Goal: Task Accomplishment & Management: Use online tool/utility

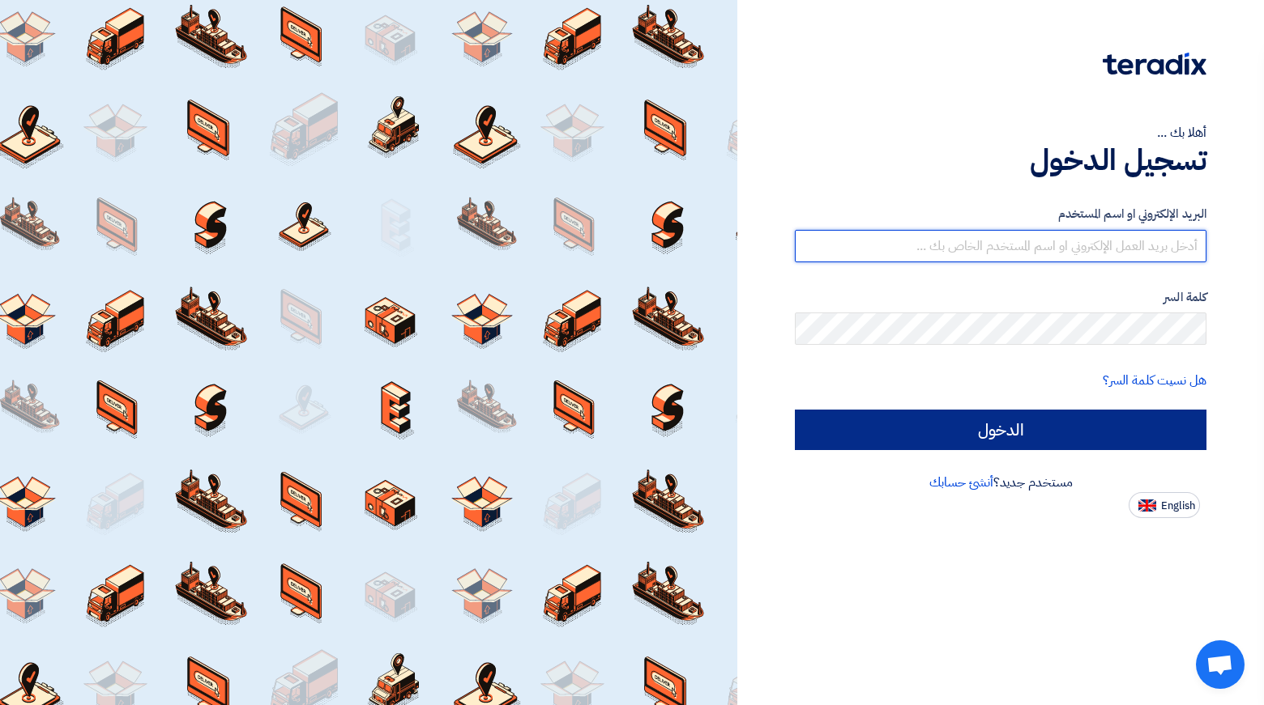
type input "[EMAIL_ADDRESS][PERSON_NAME][DOMAIN_NAME]"
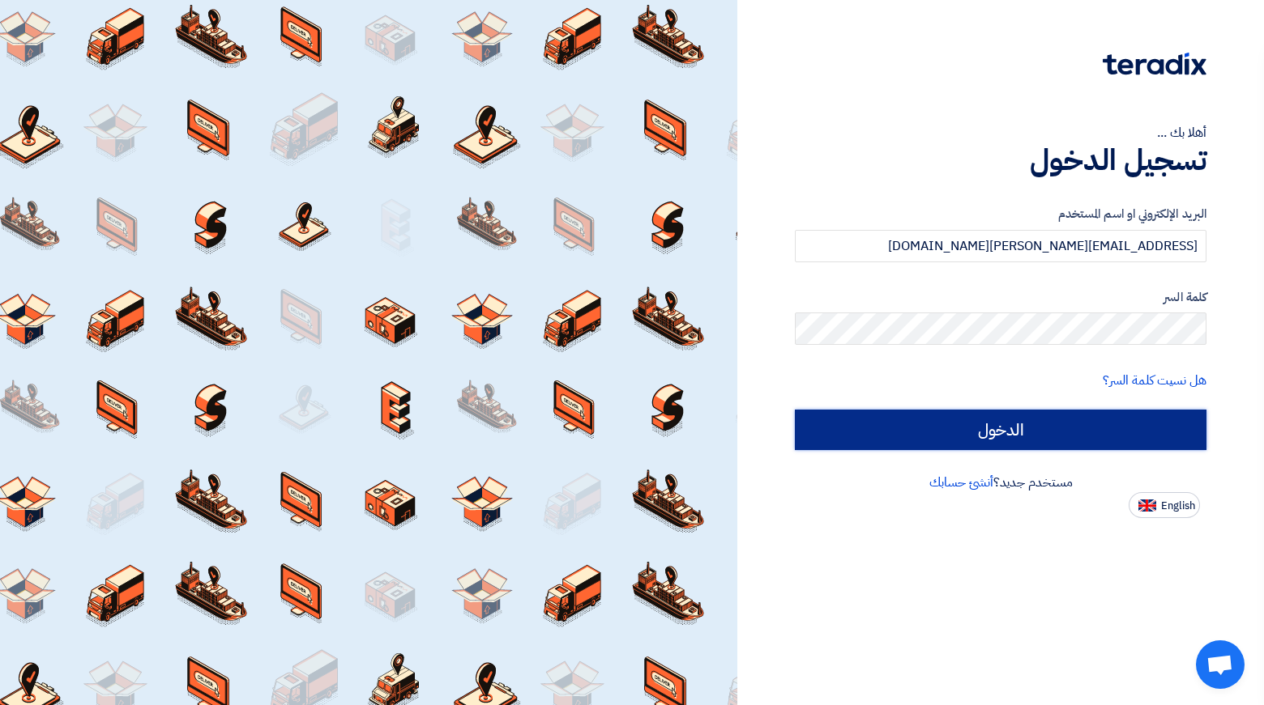
click at [877, 428] on input "الدخول" at bounding box center [1000, 430] width 411 height 40
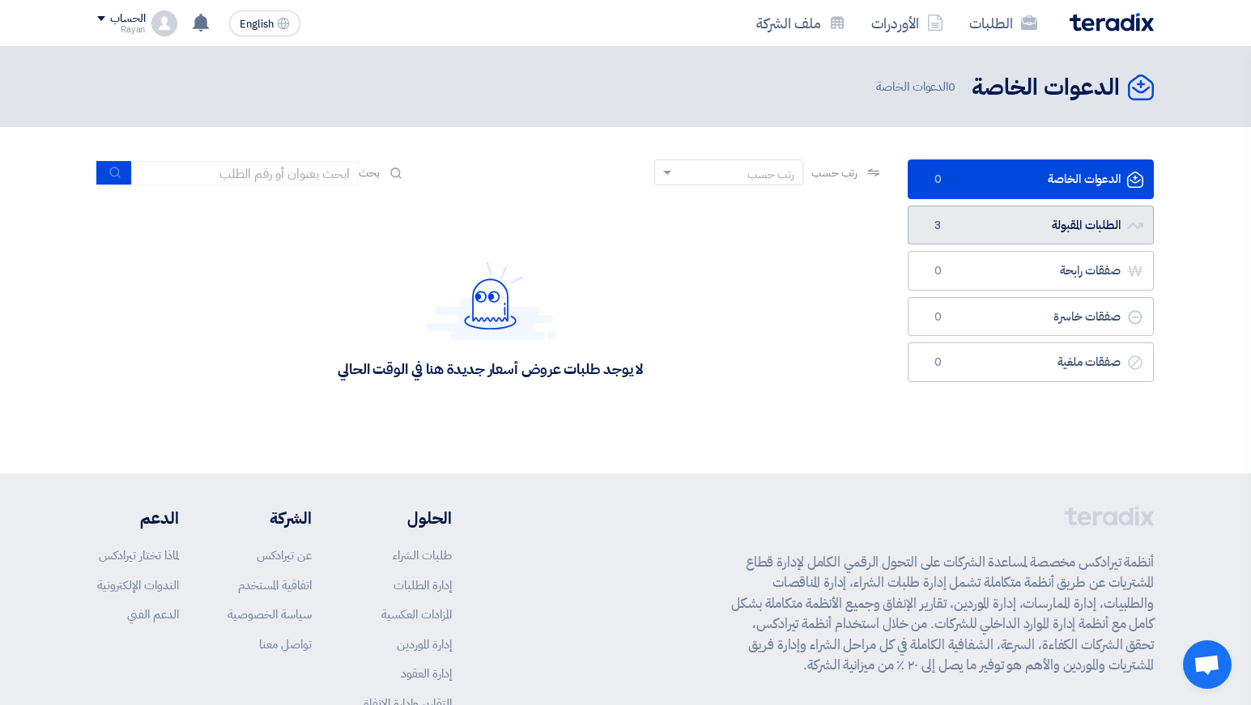
click at [978, 235] on link "الطلبات المقبولة الطلبات المقبولة 3" at bounding box center [1031, 226] width 246 height 40
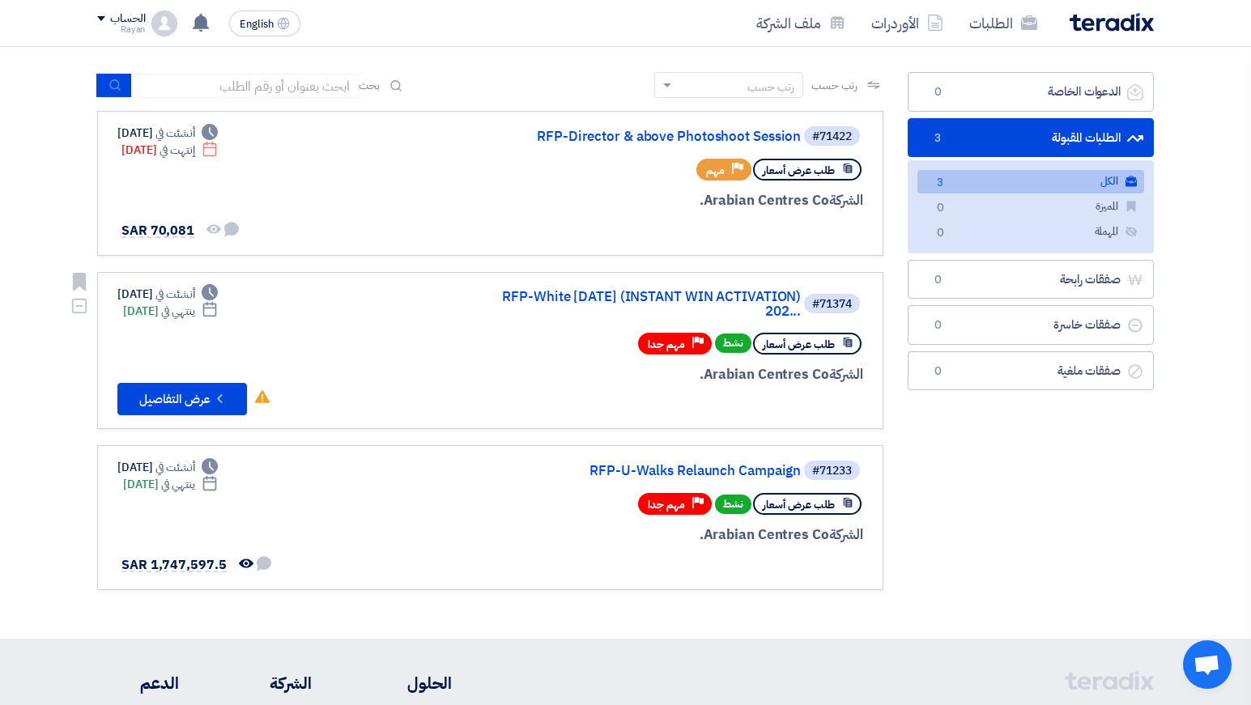
scroll to position [87, 0]
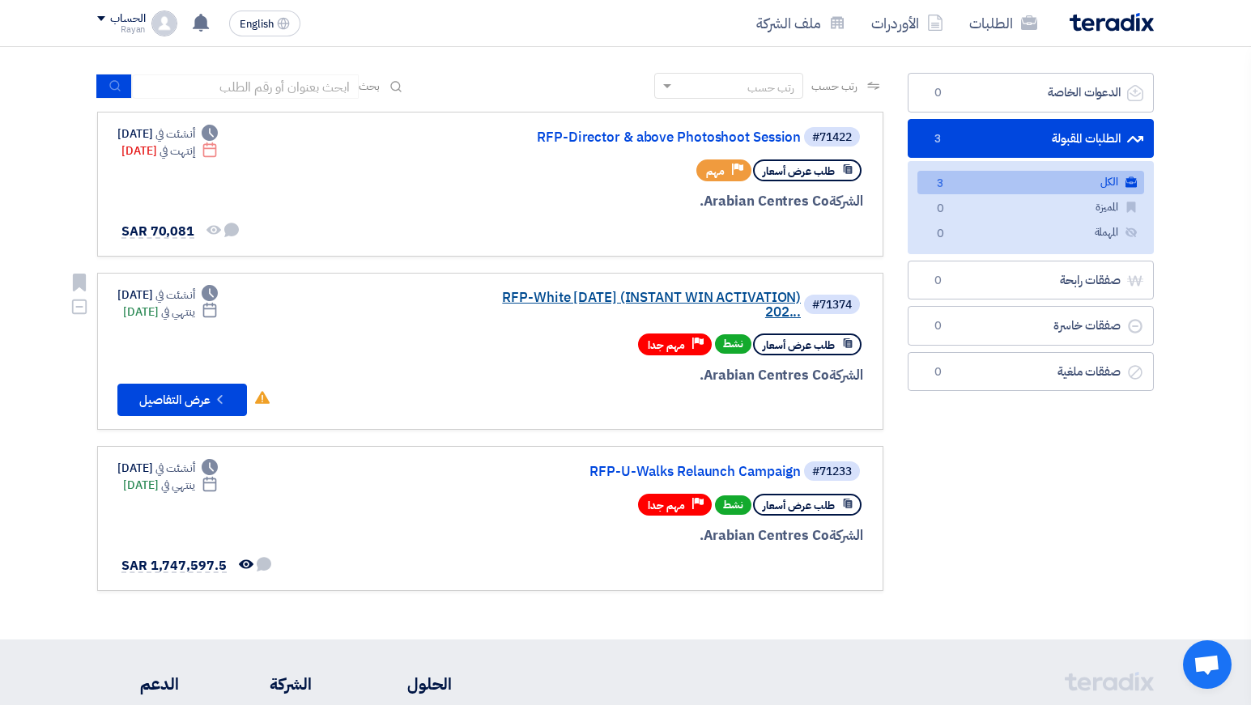
click at [714, 292] on link "RFP-White [DATE] (INSTANT WIN ACTIVATION) 202..." at bounding box center [639, 305] width 324 height 29
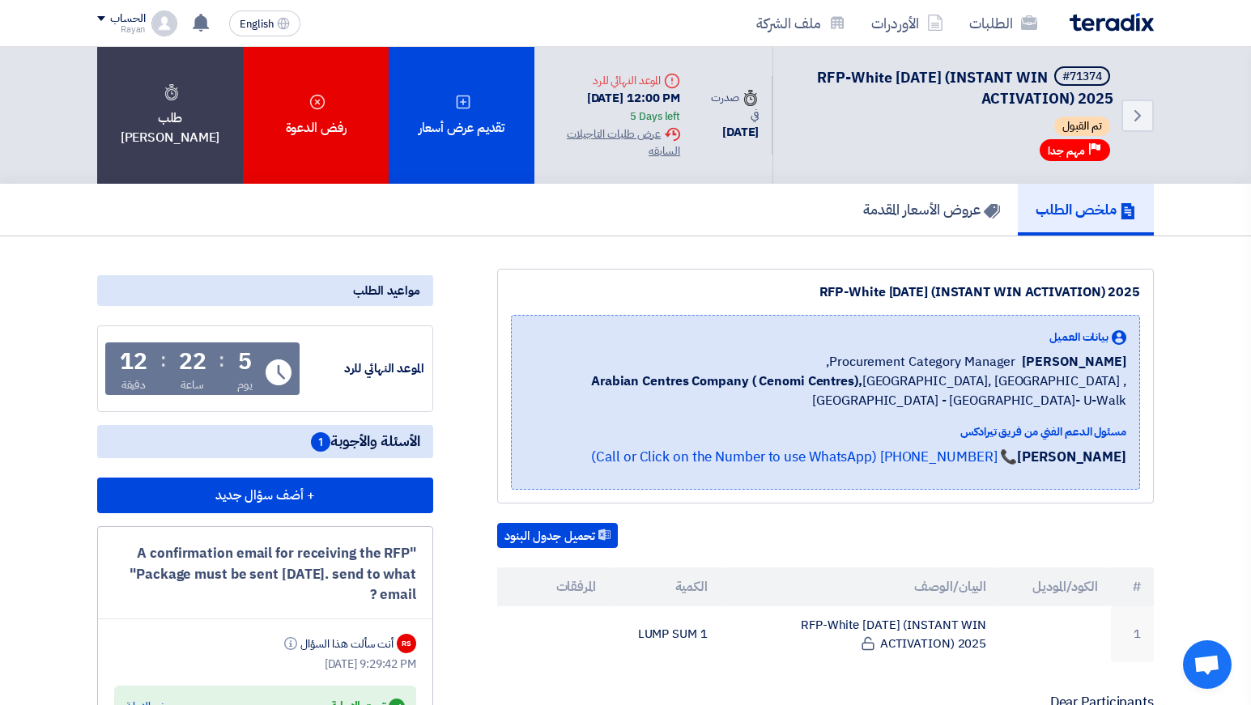
drag, startPoint x: 567, startPoint y: 100, endPoint x: 701, endPoint y: 96, distance: 133.7
click at [693, 96] on div "Deadline الموعد النهائي للرد [DATE] 12:00 PM 5 Days left Extension History عرض …" at bounding box center [614, 115] width 159 height 113
copy div "[DATE] 12:00 PM"
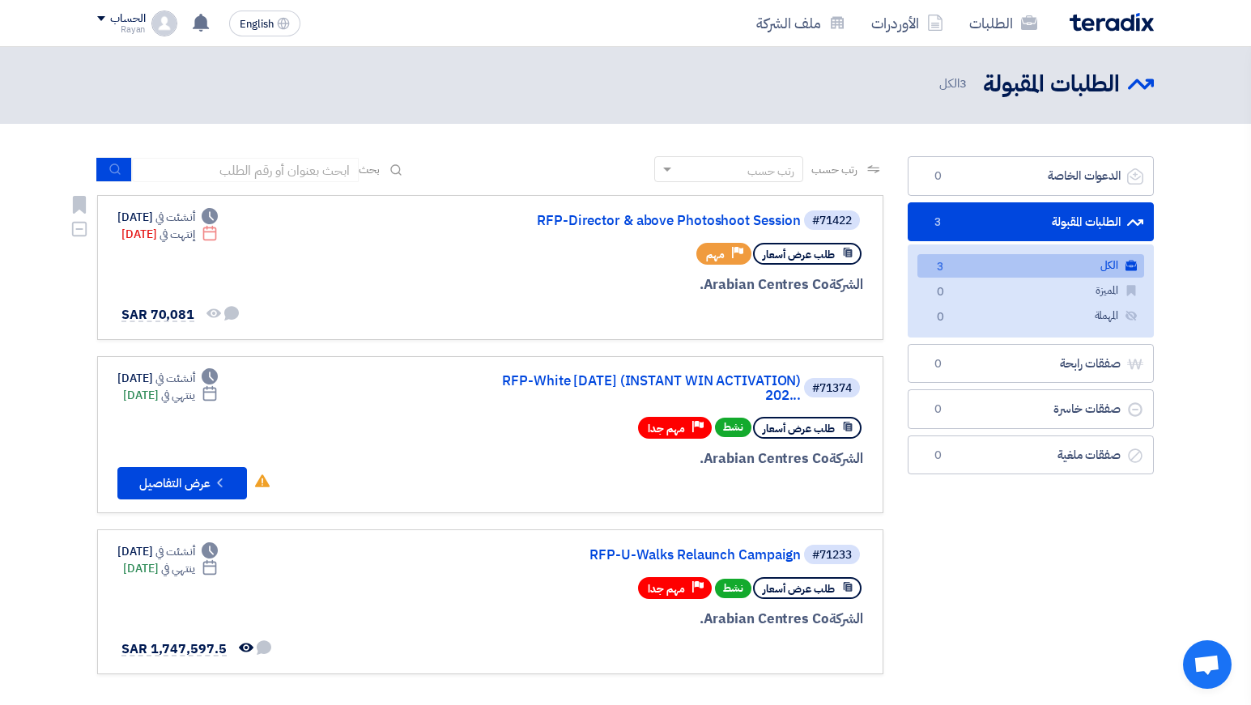
scroll to position [1, 0]
